Goal: Browse casually: Explore the website without a specific task or goal

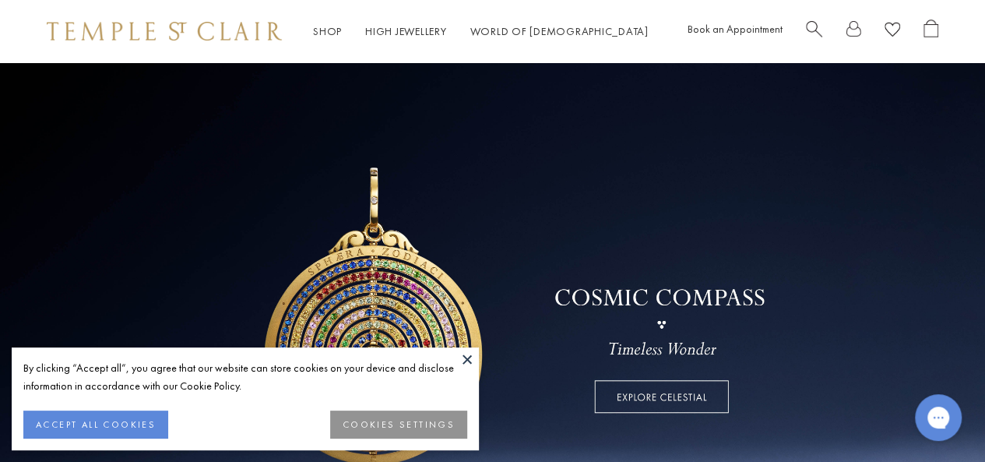
click at [466, 350] on button at bounding box center [467, 358] width 23 height 23
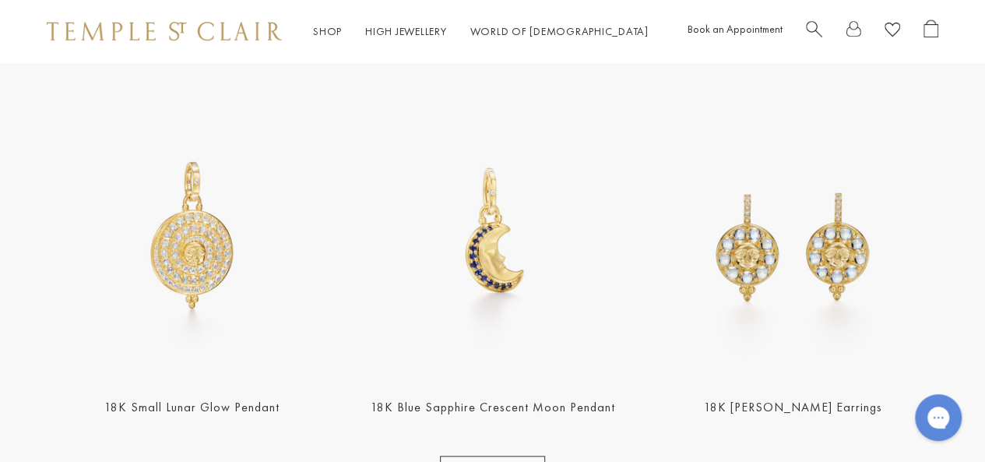
scroll to position [545, 0]
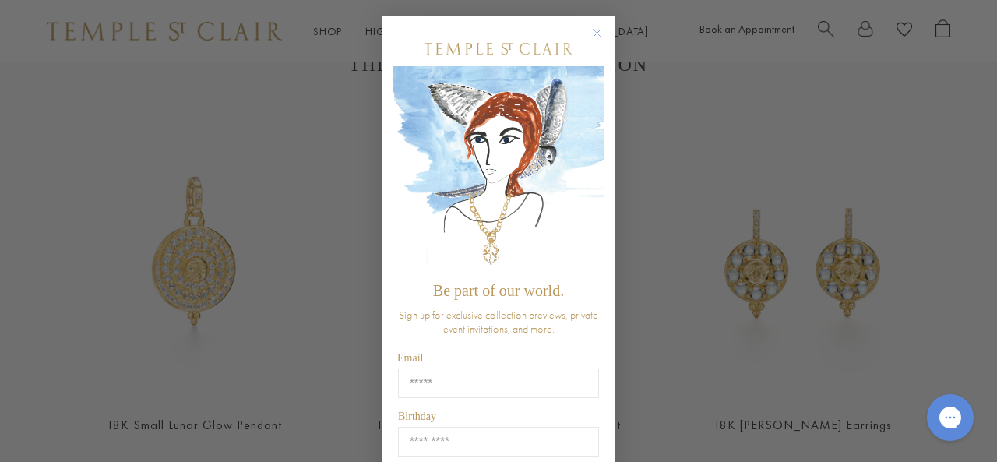
click at [589, 26] on circle "Close dialog" at bounding box center [597, 33] width 19 height 19
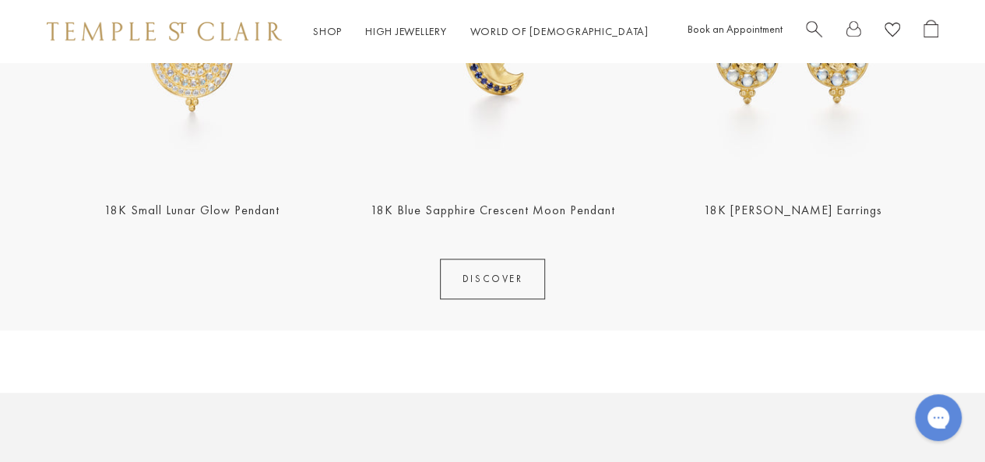
scroll to position [857, 0]
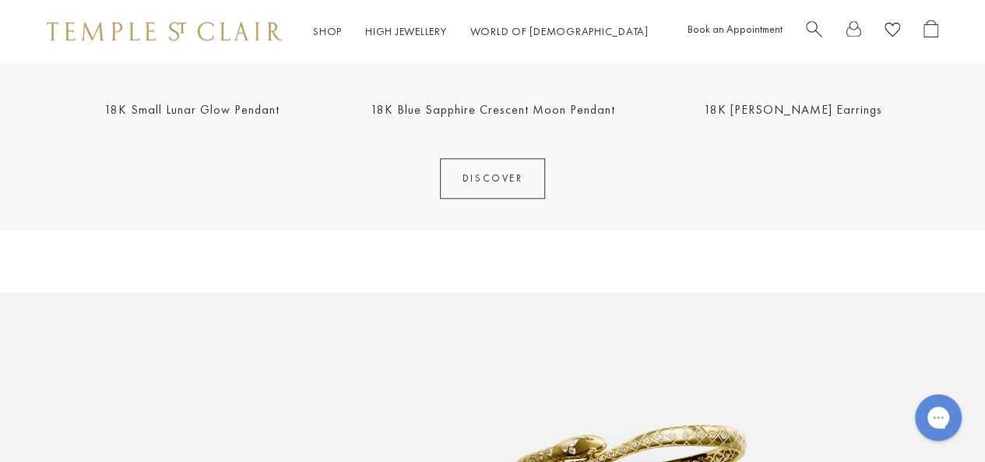
click at [481, 190] on link "DISCOVER" at bounding box center [493, 178] width 106 height 40
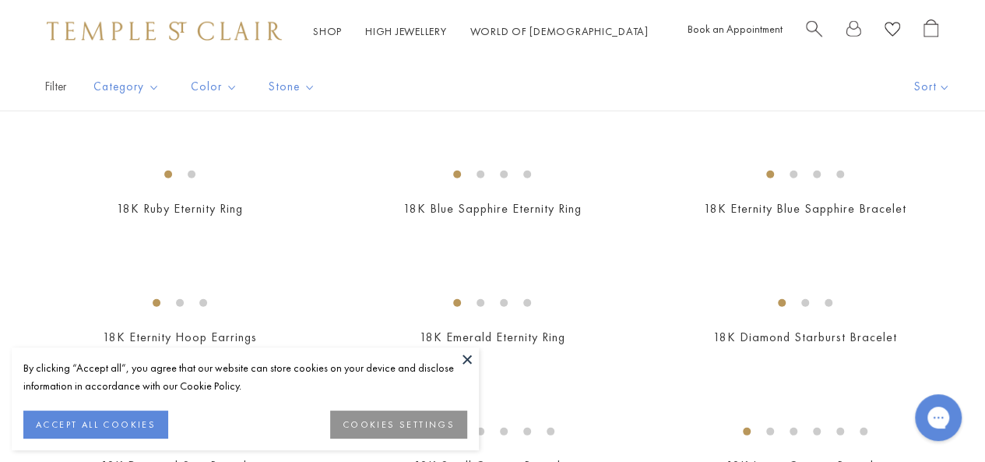
scroll to position [1713, 0]
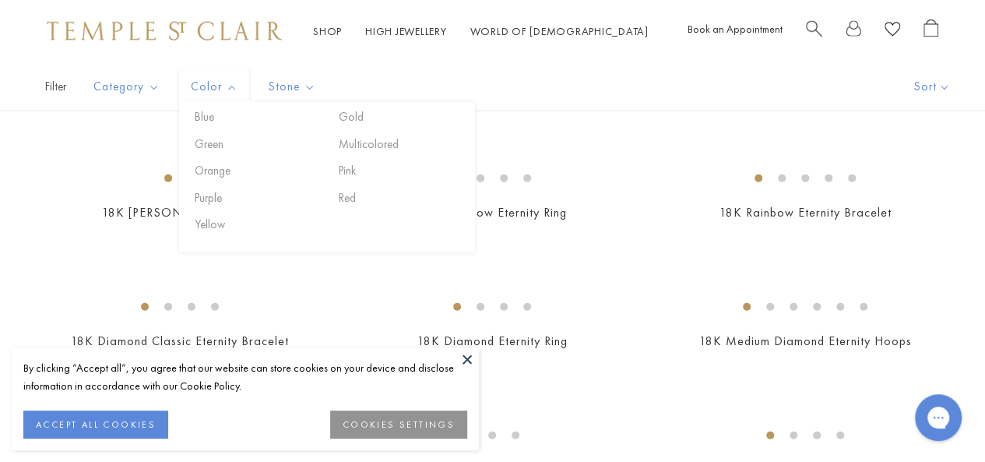
drag, startPoint x: 279, startPoint y: 212, endPoint x: 217, endPoint y: 90, distance: 136.5
click at [217, 90] on span "Color" at bounding box center [216, 86] width 66 height 19
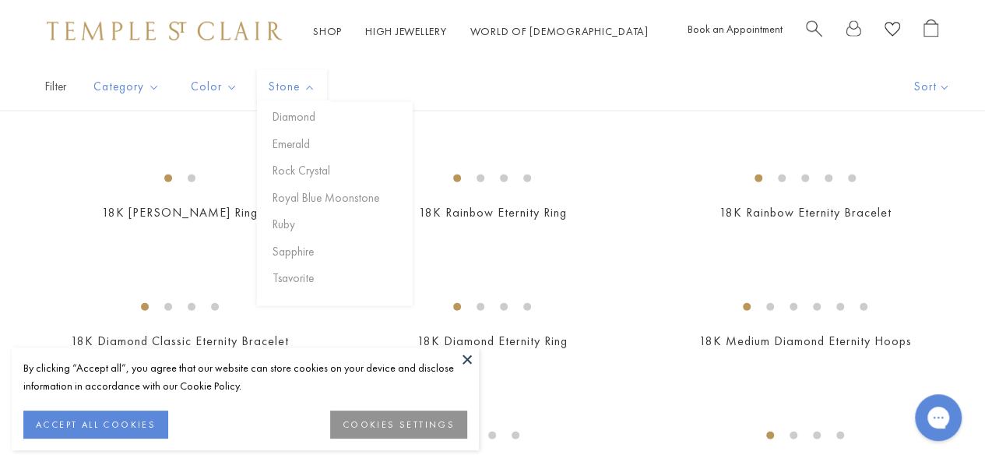
click at [387, 83] on div "Filter Sort Category Amulets Bracelets Earrings Necklaces Pendants Rings" at bounding box center [492, 86] width 985 height 49
click at [466, 357] on button at bounding box center [467, 358] width 23 height 23
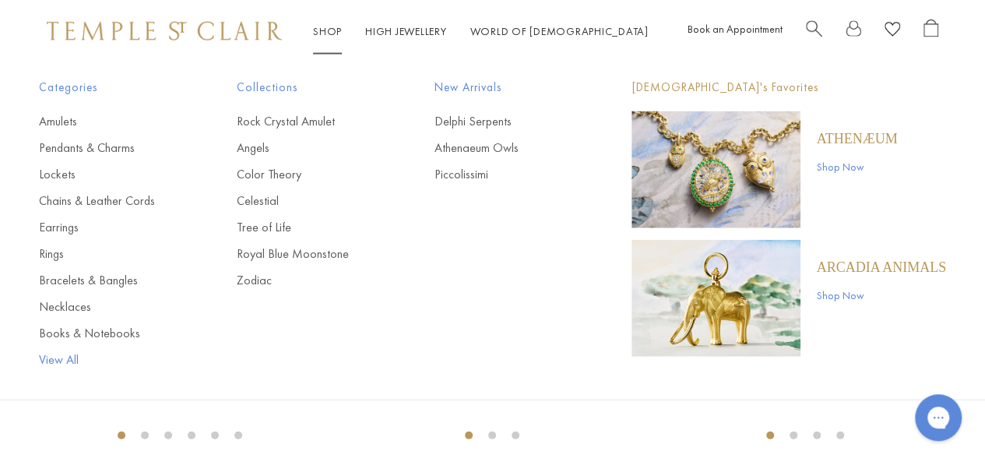
click at [59, 356] on link "View All" at bounding box center [107, 359] width 136 height 17
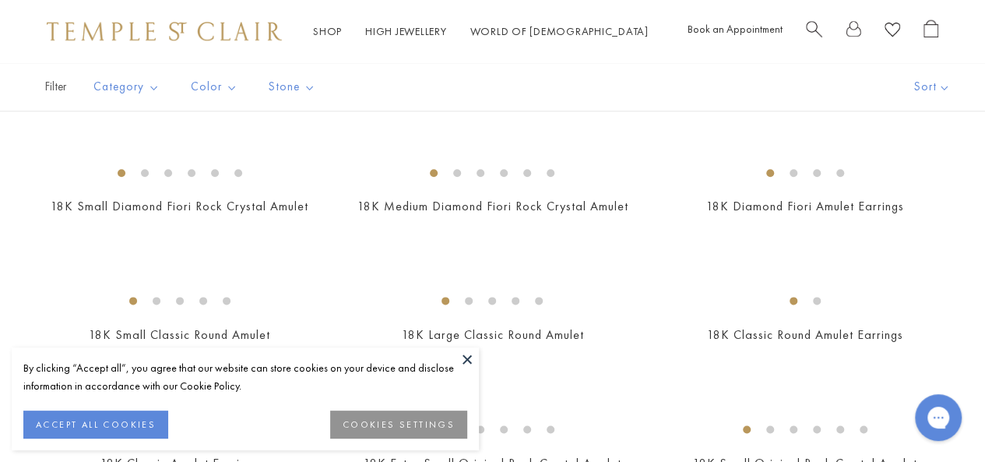
scroll to position [857, 0]
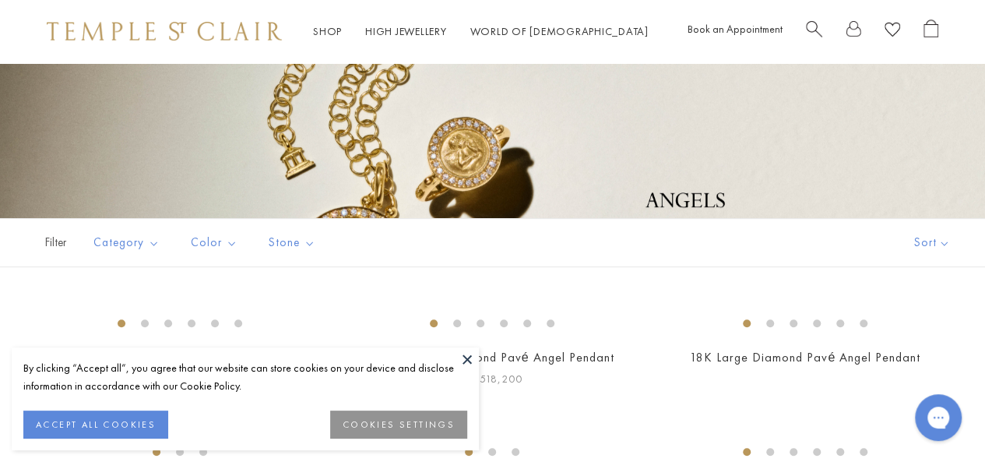
scroll to position [389, 0]
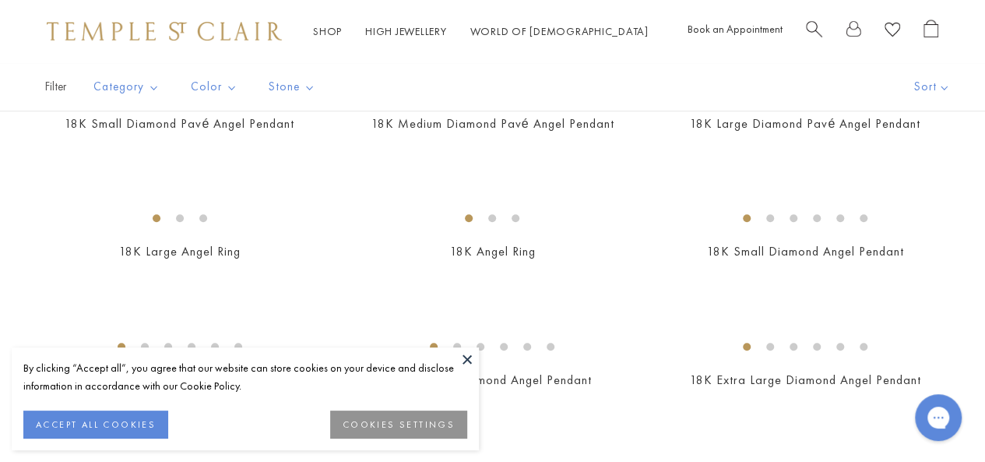
click at [464, 360] on button at bounding box center [467, 358] width 23 height 23
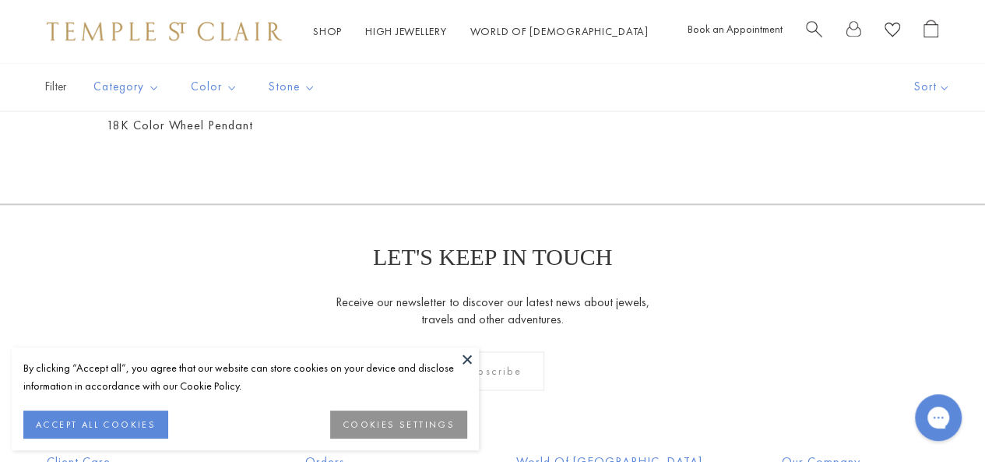
scroll to position [935, 0]
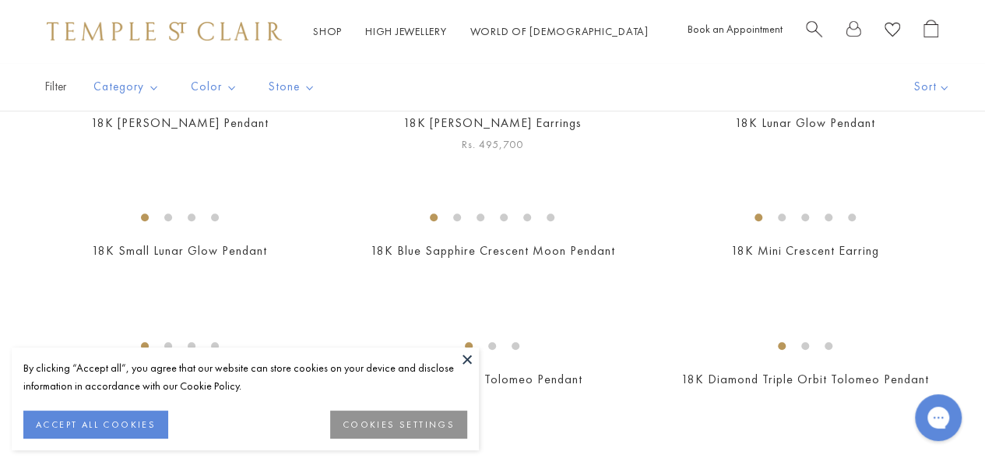
scroll to position [389, 0]
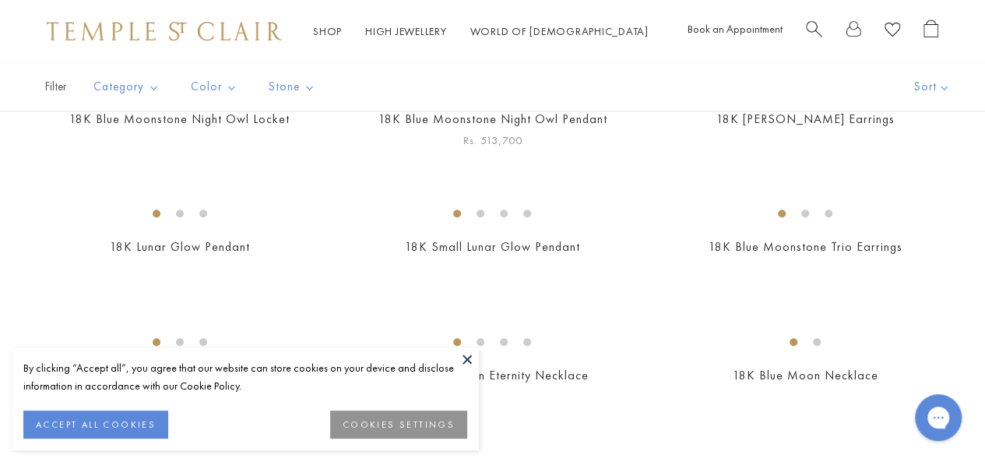
scroll to position [389, 0]
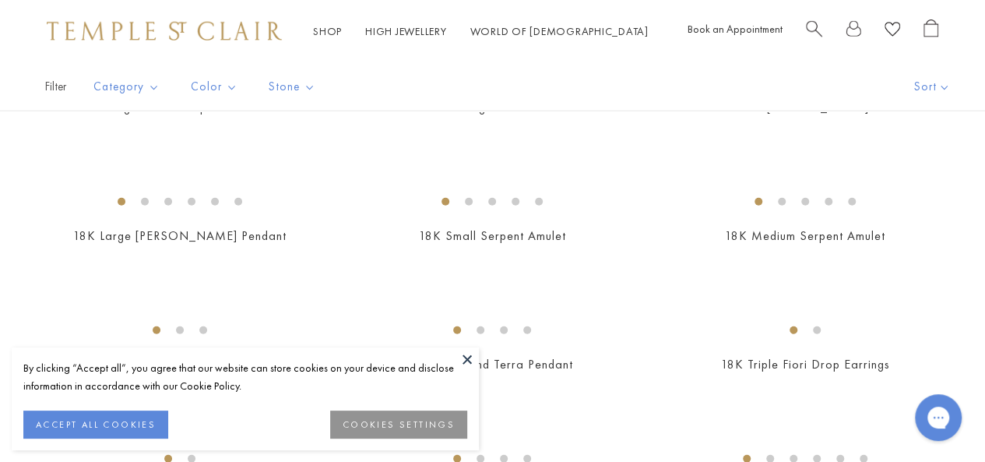
scroll to position [2103, 0]
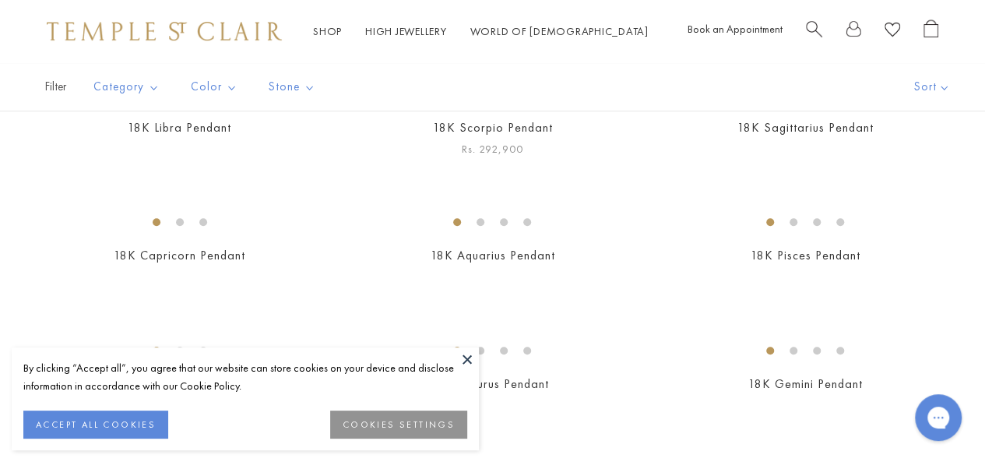
scroll to position [389, 0]
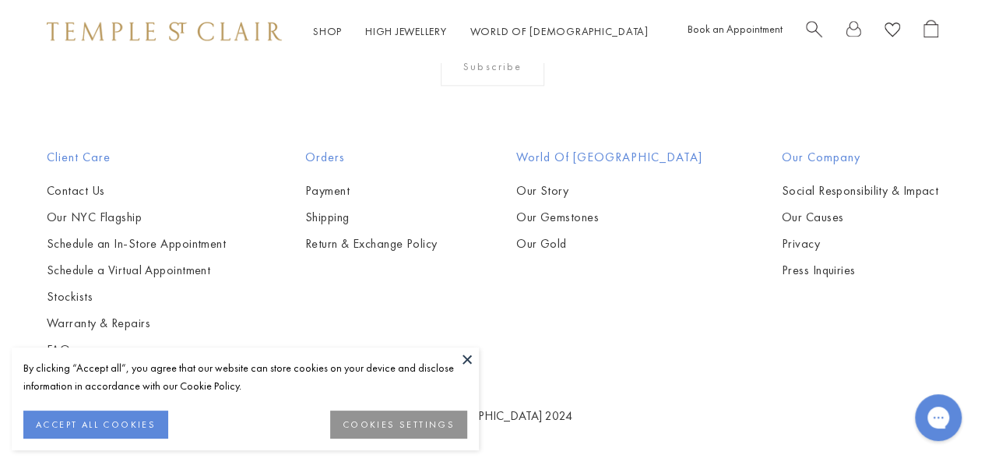
scroll to position [4275, 0]
click at [467, 353] on button at bounding box center [467, 358] width 23 height 23
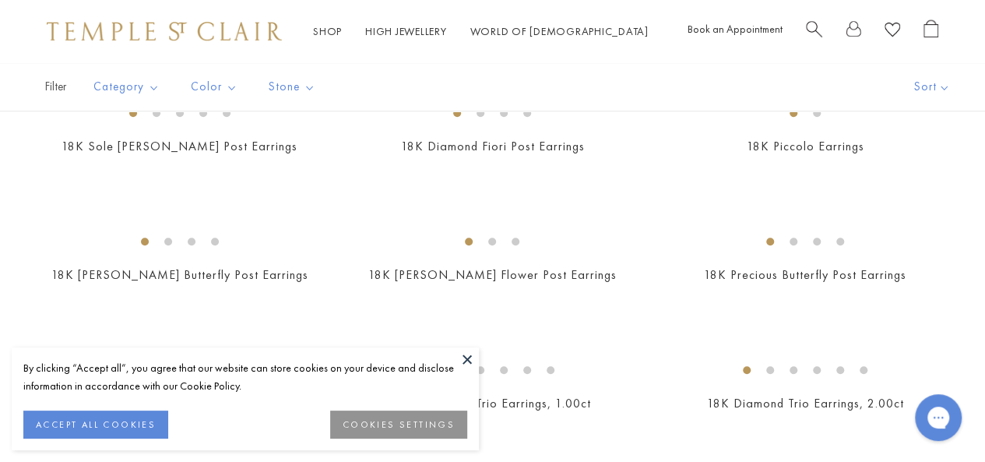
scroll to position [857, 0]
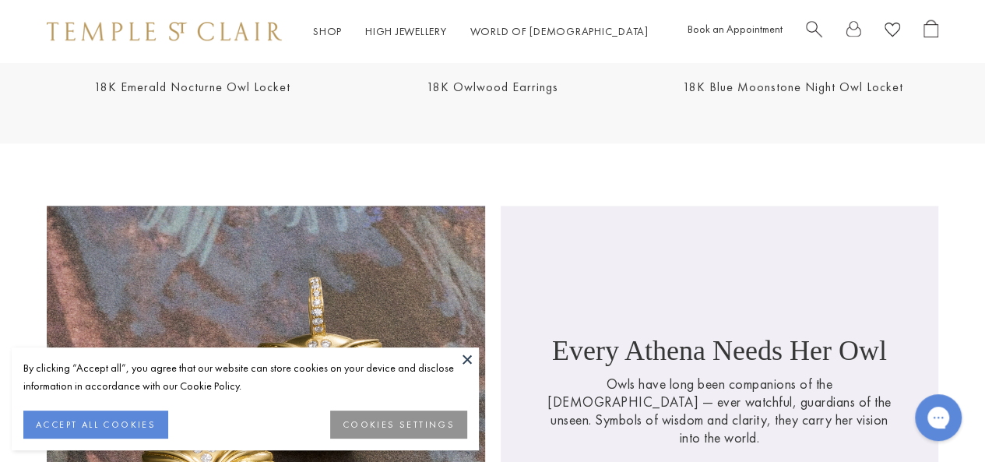
scroll to position [1090, 0]
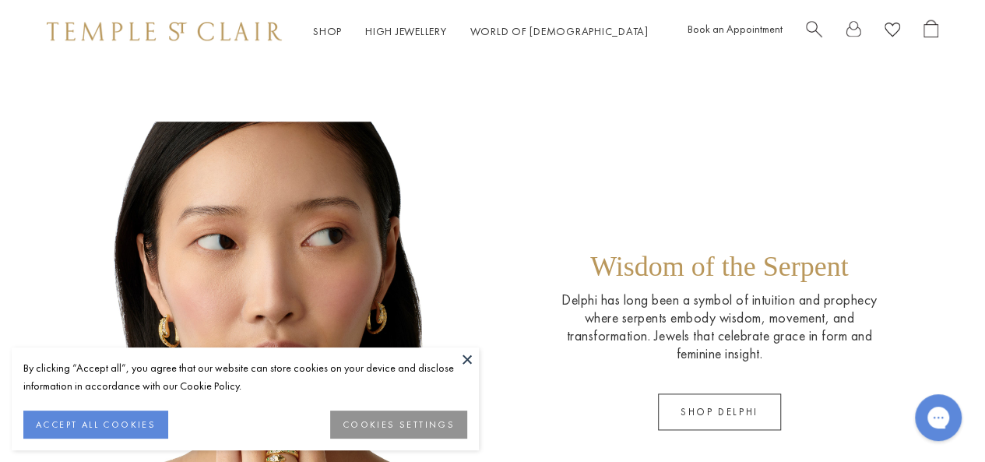
scroll to position [1168, 0]
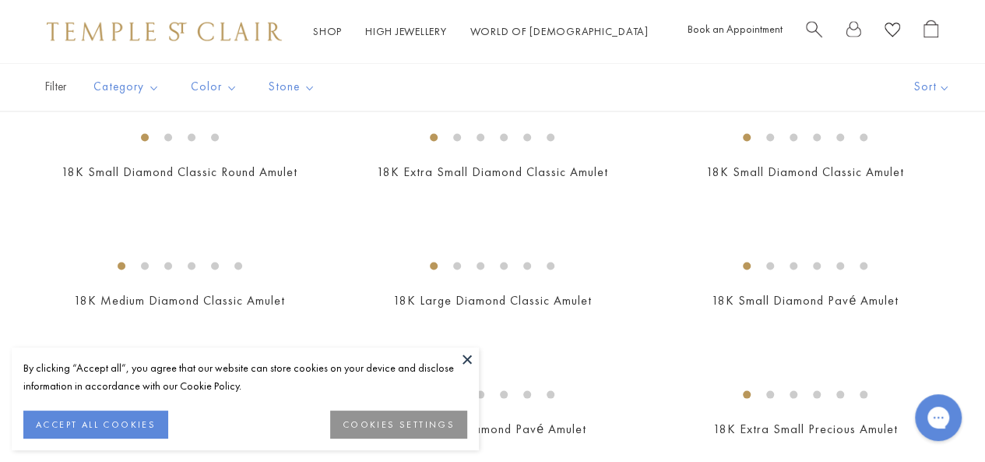
scroll to position [1480, 0]
